Goal: Task Accomplishment & Management: Manage account settings

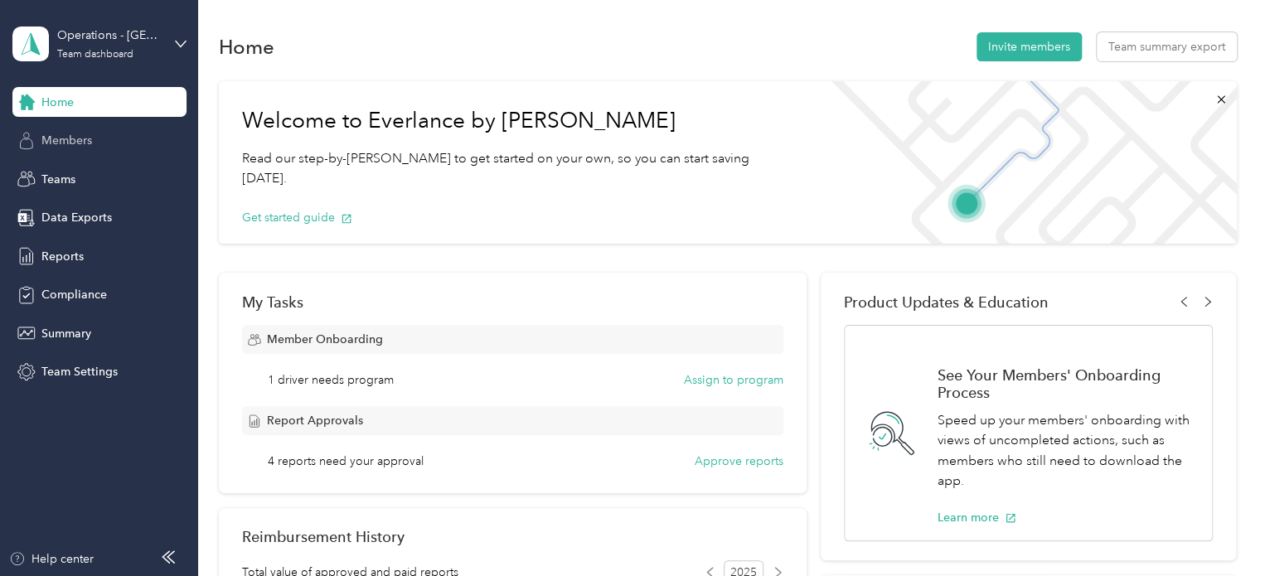
drag, startPoint x: 88, startPoint y: 102, endPoint x: 90, endPoint y: 133, distance: 31.6
click at [90, 133] on div "Home Members Teams Data Exports Reports Compliance Summary Team Settings" at bounding box center [99, 237] width 174 height 300
click at [90, 133] on span "Members" at bounding box center [66, 140] width 51 height 17
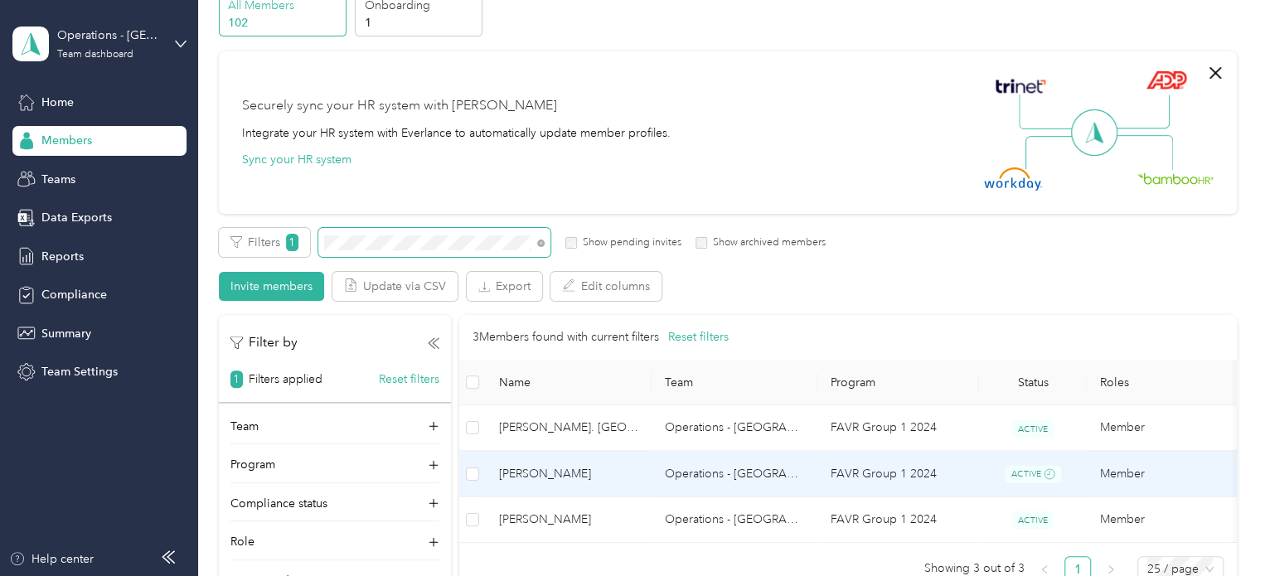
scroll to position [86, 0]
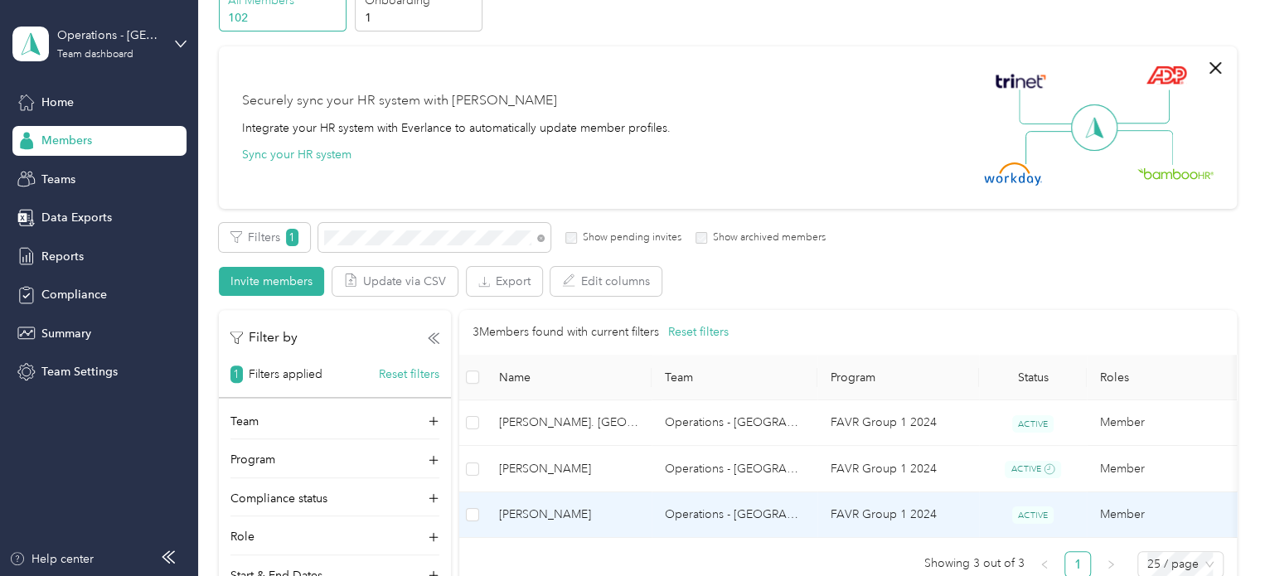
click at [547, 520] on span "[PERSON_NAME]" at bounding box center [568, 515] width 139 height 18
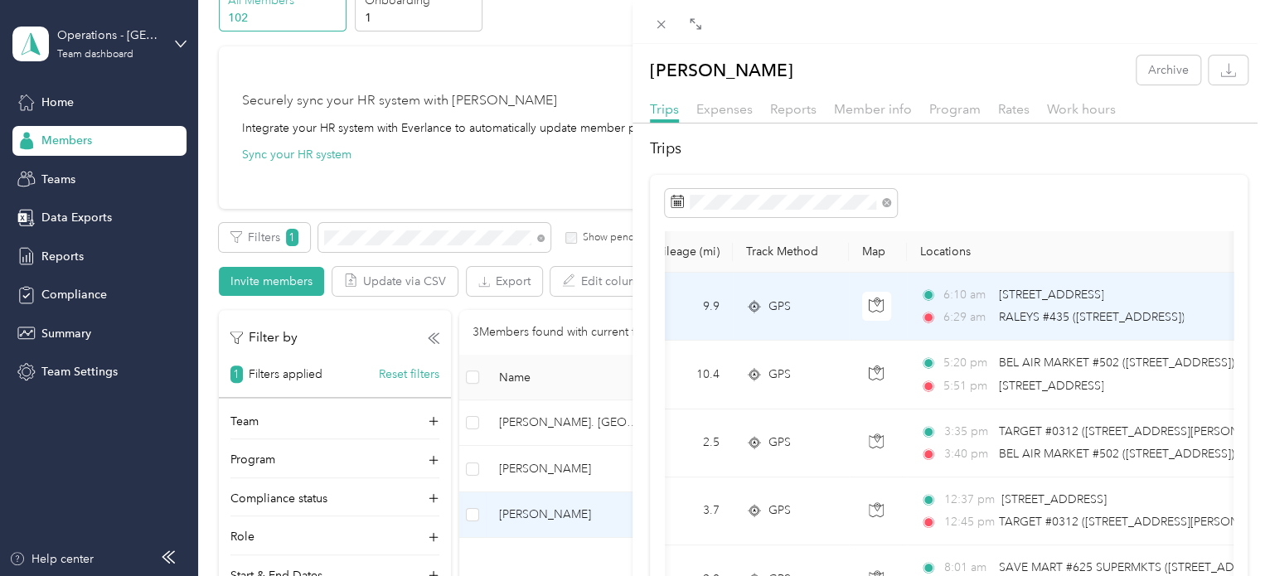
scroll to position [0, 166]
